Goal: Find specific page/section: Find specific page/section

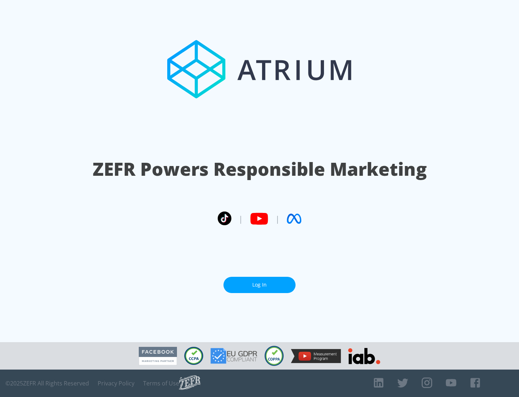
click at [260, 284] on link "Log In" at bounding box center [260, 285] width 72 height 16
